Goal: Information Seeking & Learning: Learn about a topic

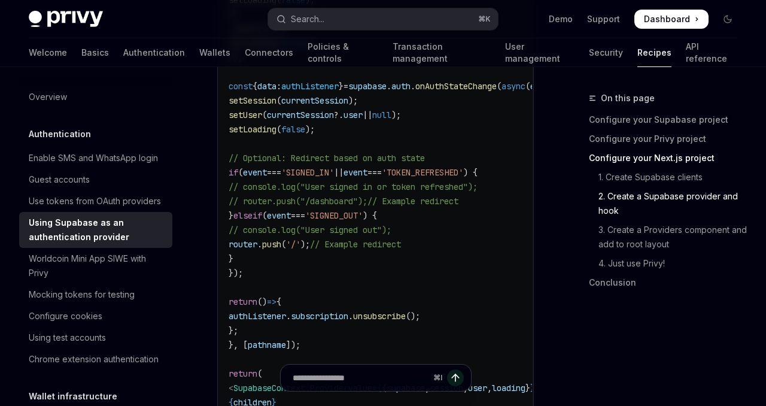
scroll to position [2350, 0]
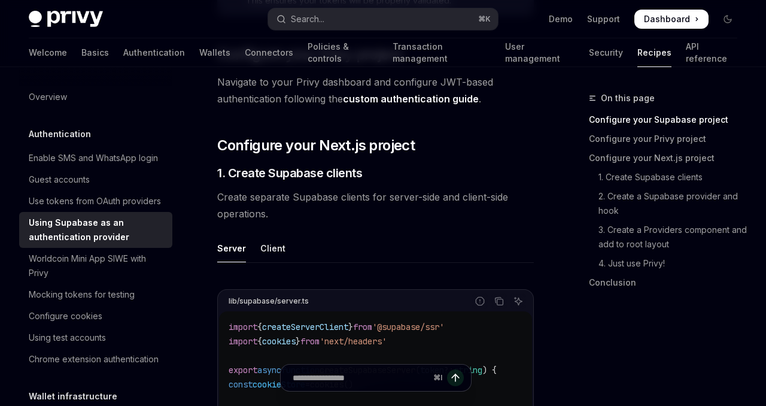
scroll to position [963, 0]
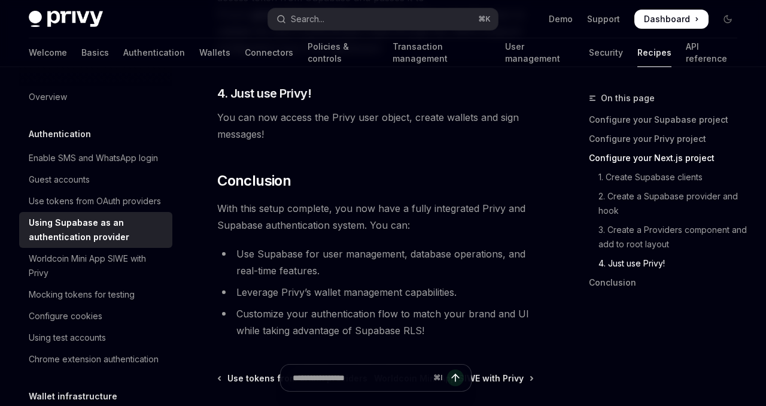
scroll to position [3297, 0]
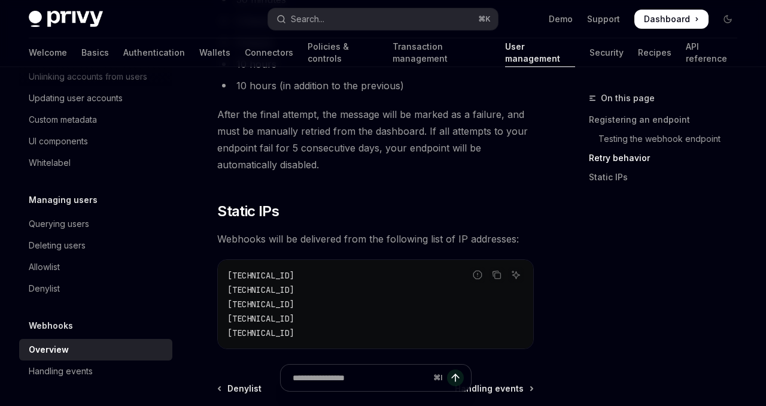
scroll to position [1810, 0]
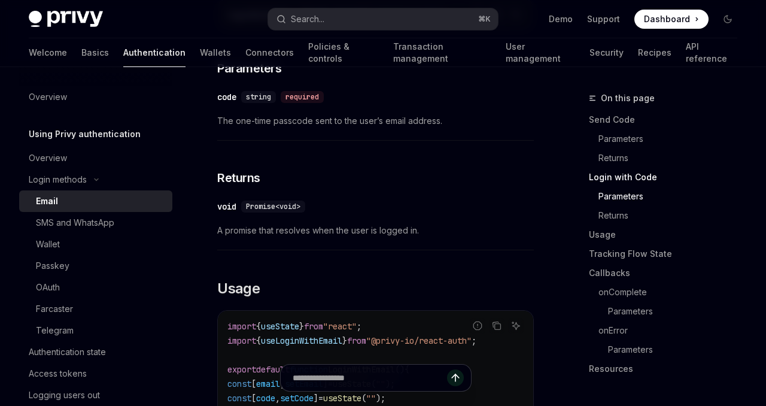
scroll to position [904, 0]
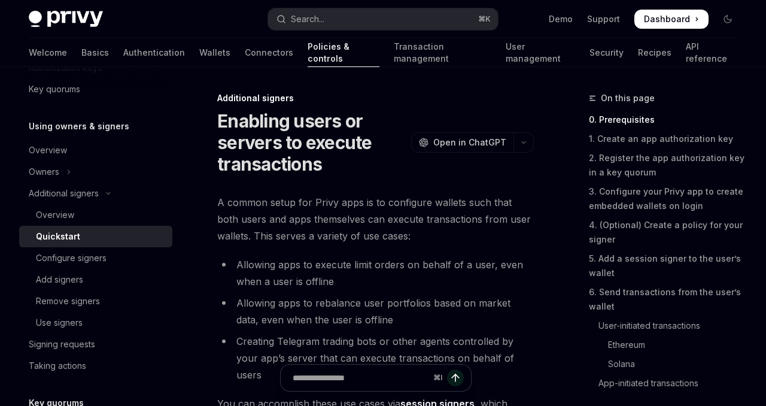
scroll to position [37, 0]
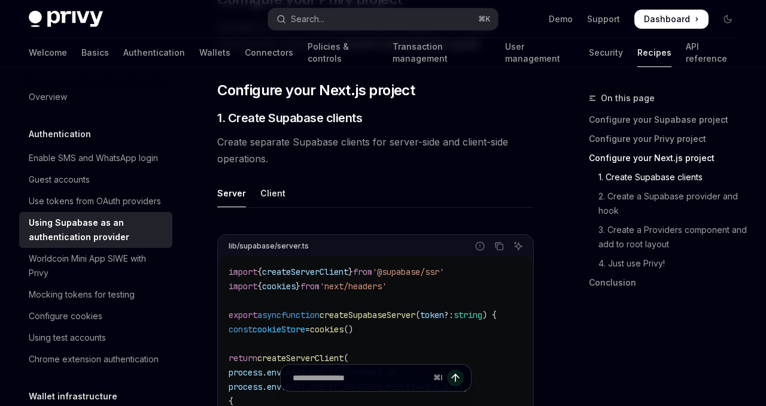
scroll to position [731, 0]
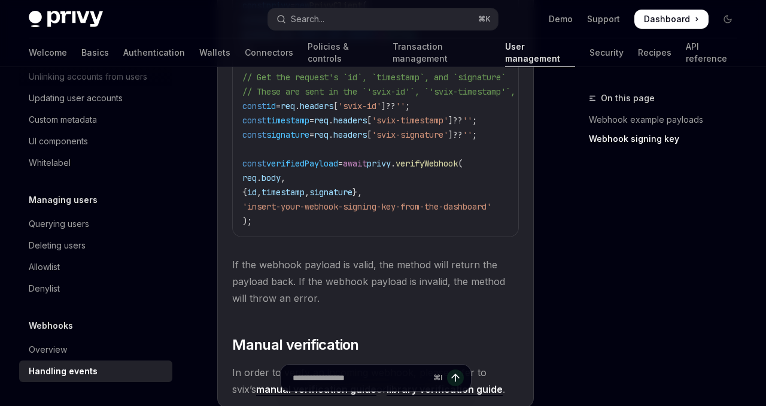
scroll to position [1451, 0]
